Goal: Task Accomplishment & Management: Manage account settings

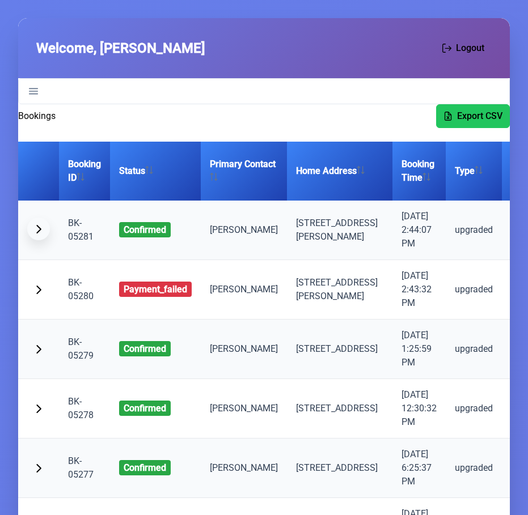
click at [41, 229] on span "button" at bounding box center [38, 228] width 9 height 9
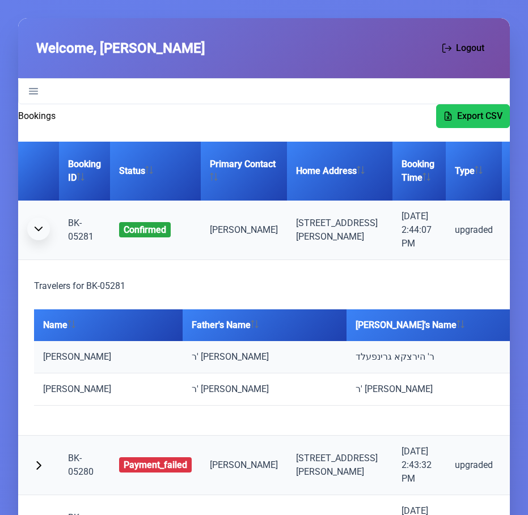
click at [41, 229] on span "button" at bounding box center [38, 228] width 9 height 9
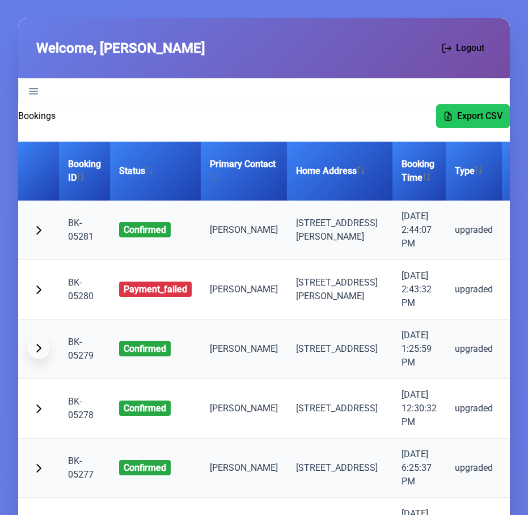
click at [40, 345] on span "button" at bounding box center [38, 347] width 9 height 9
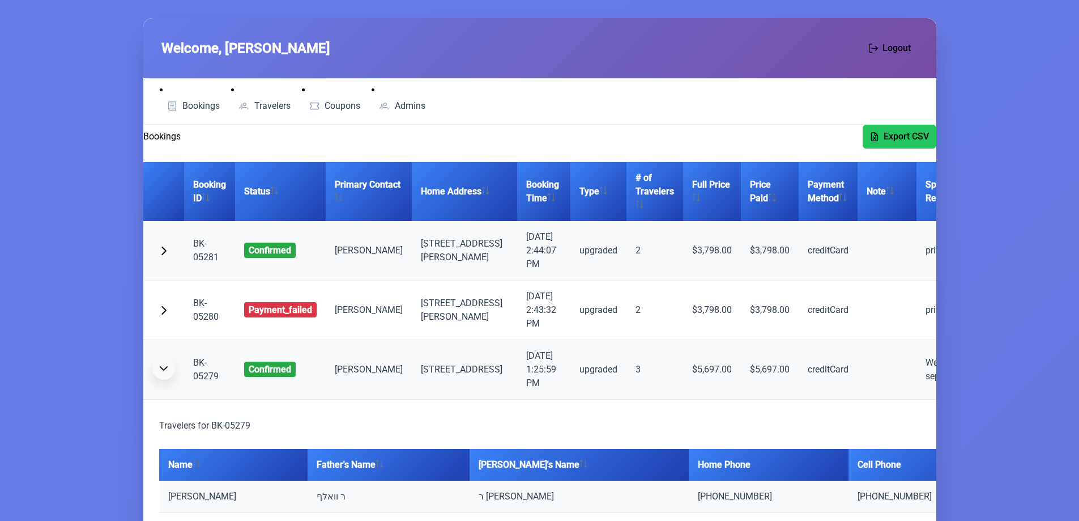
click at [164, 369] on span "button" at bounding box center [163, 368] width 9 height 9
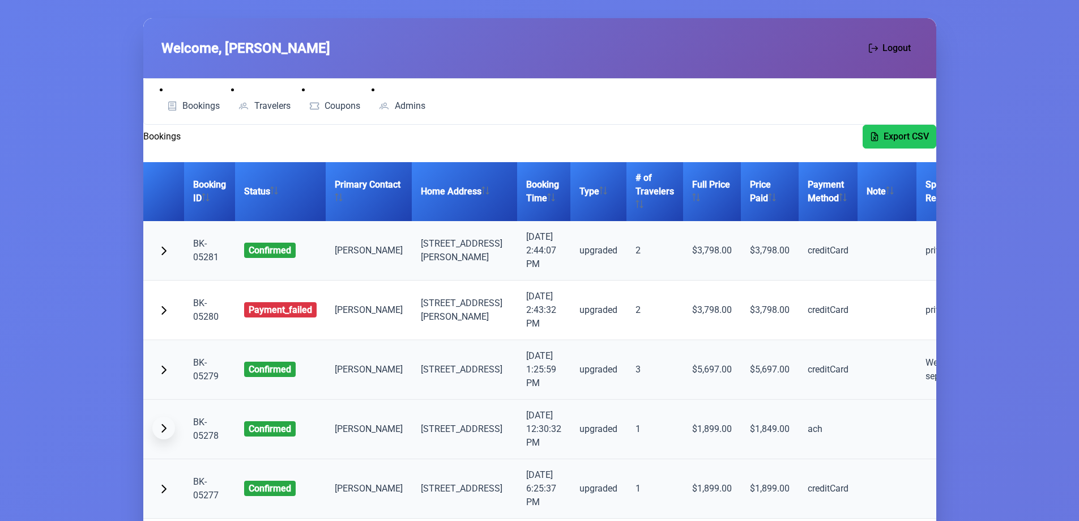
click at [171, 429] on button "button" at bounding box center [163, 427] width 23 height 23
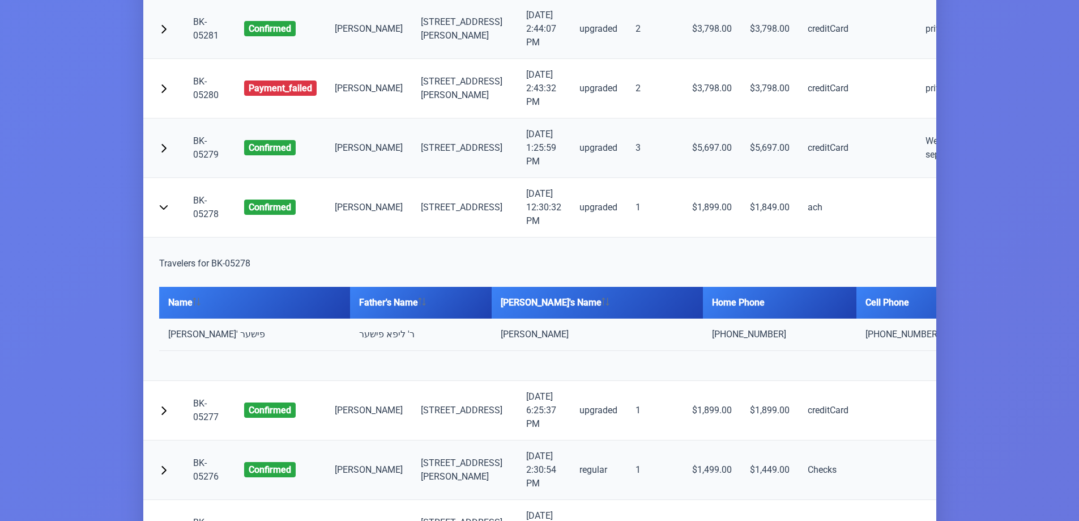
scroll to position [233, 0]
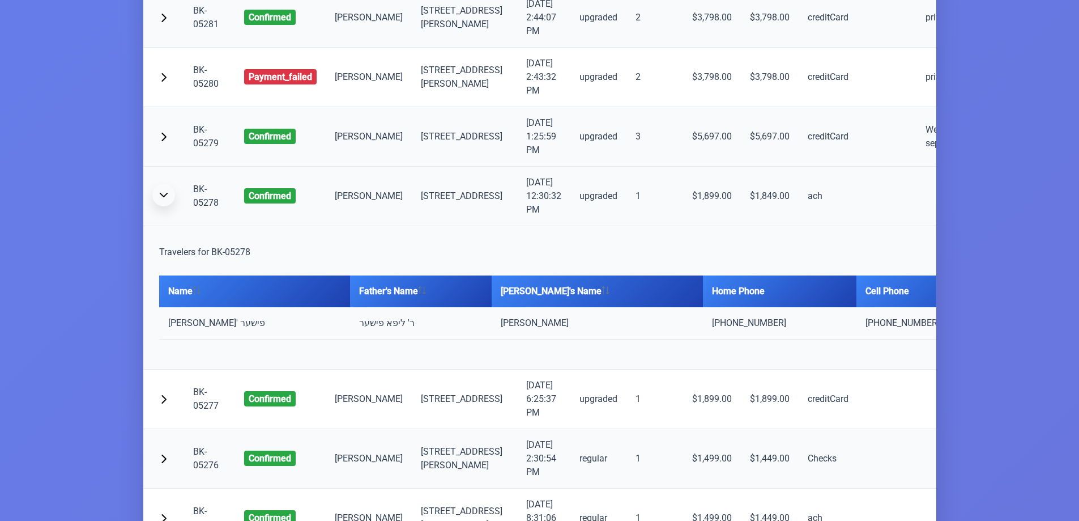
click at [164, 195] on span "button" at bounding box center [163, 194] width 9 height 9
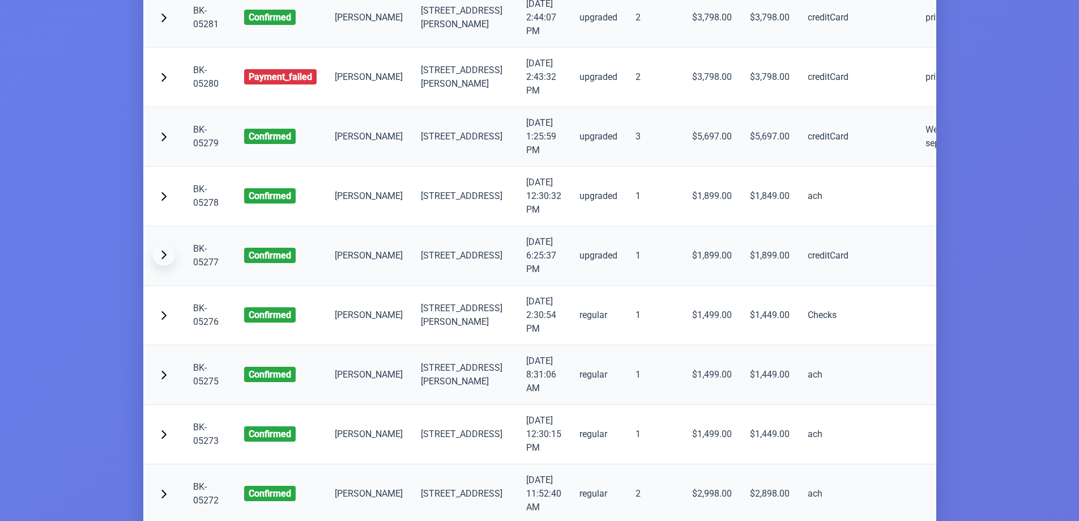
click at [164, 254] on span "button" at bounding box center [163, 254] width 9 height 9
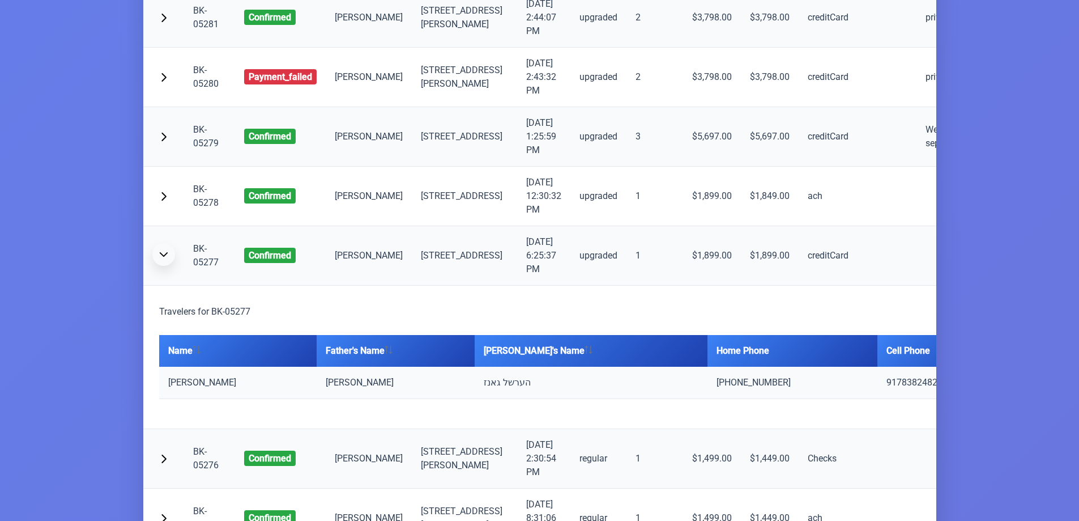
click at [164, 254] on span "button" at bounding box center [163, 254] width 9 height 9
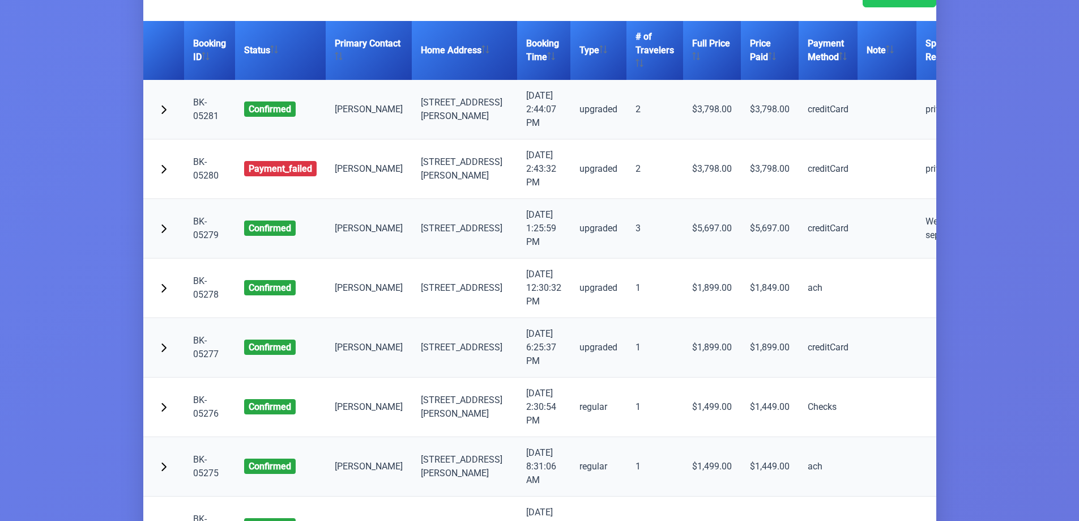
scroll to position [0, 0]
